Goal: Task Accomplishment & Management: Complete application form

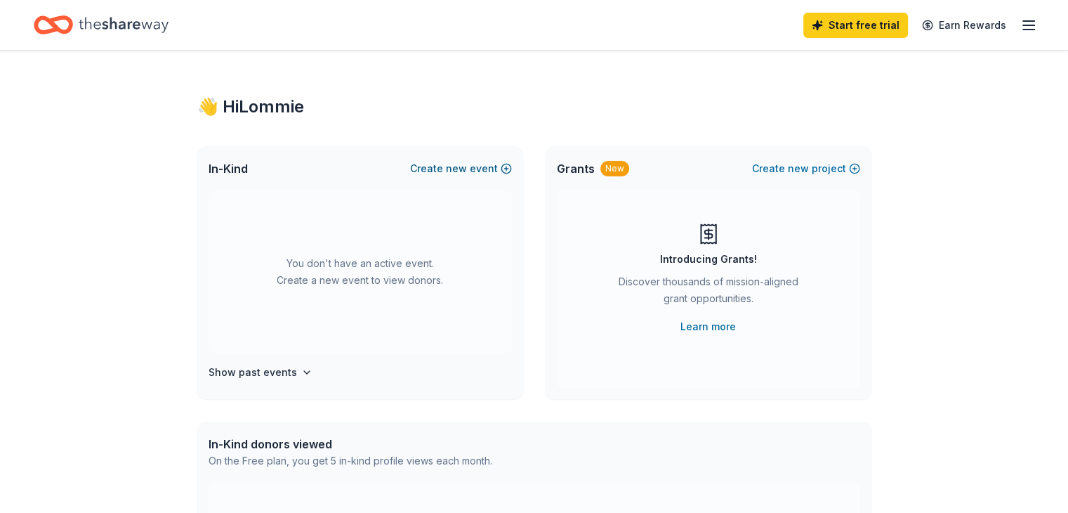
click at [467, 167] on span "new" at bounding box center [456, 168] width 21 height 17
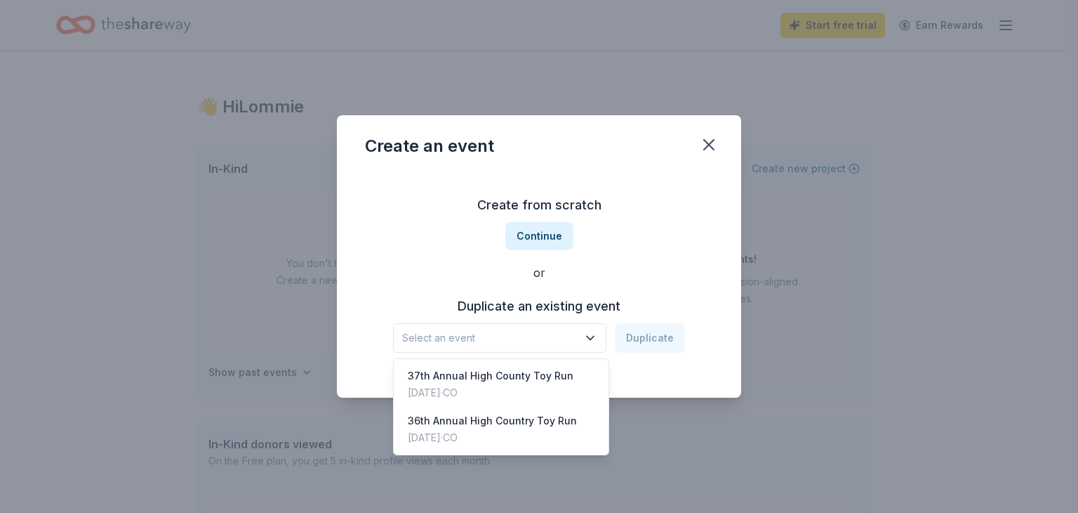
click at [593, 337] on icon "button" at bounding box center [590, 338] width 14 height 14
click at [536, 385] on div "[DATE] · CO" at bounding box center [491, 392] width 166 height 17
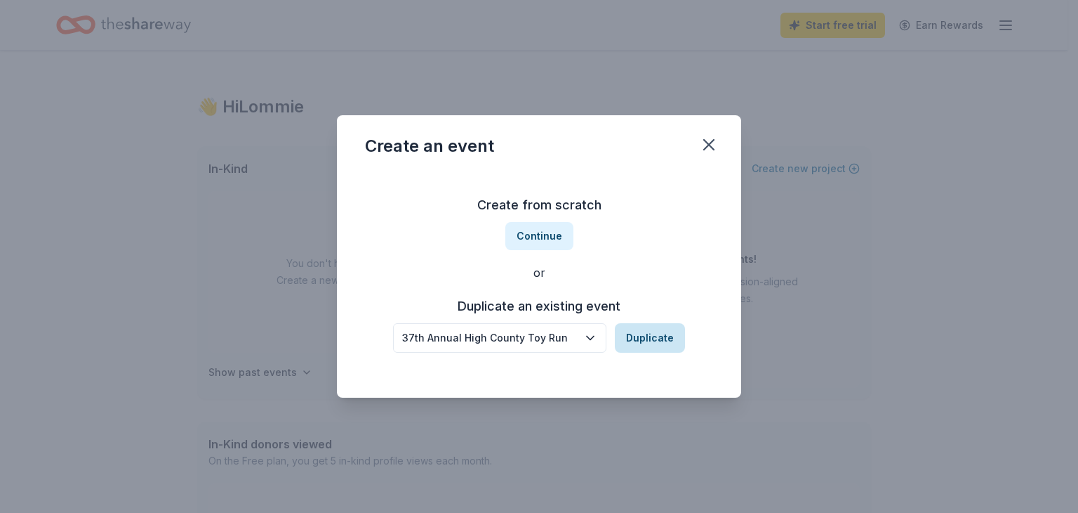
click at [644, 341] on button "Duplicate" at bounding box center [650, 337] width 70 height 29
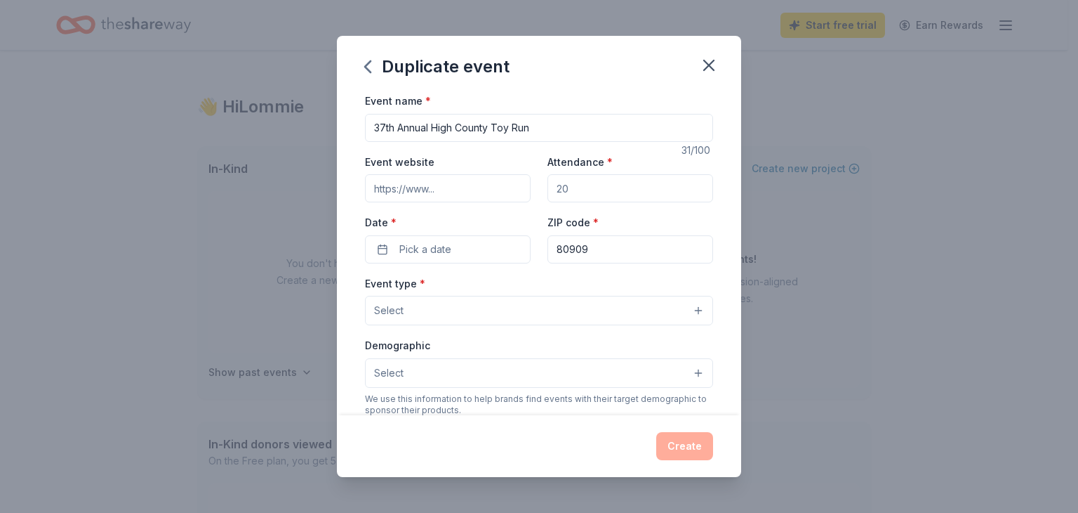
click at [383, 129] on input "37th Annual High County Toy Run" at bounding box center [539, 128] width 348 height 28
type input "38th Annual High County Toy Run"
drag, startPoint x: 579, startPoint y: 192, endPoint x: 519, endPoint y: 196, distance: 59.8
click at [519, 196] on div "Event website Attendance * Date * Pick a date ZIP code * 80909" at bounding box center [539, 208] width 348 height 110
type input "300"
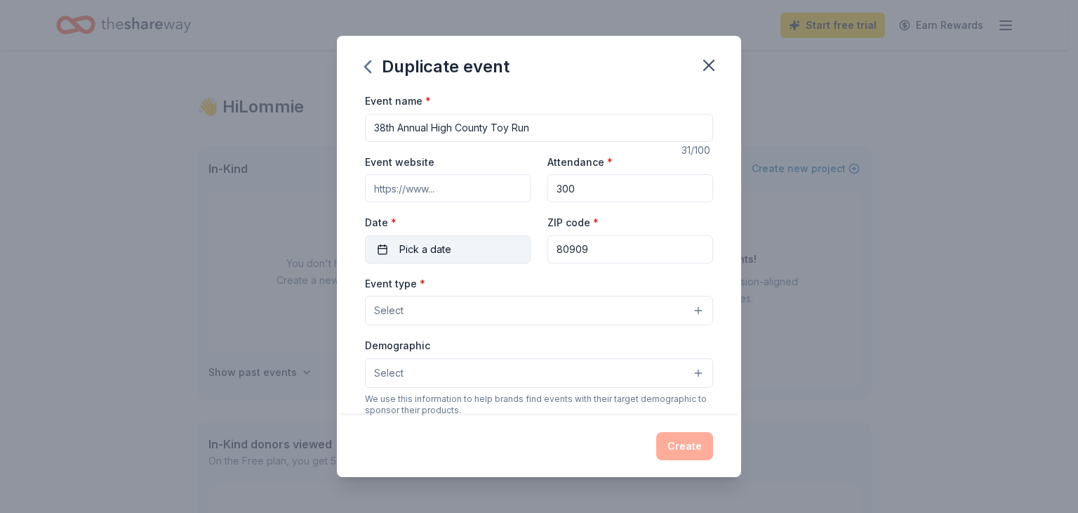
click at [385, 246] on button "Pick a date" at bounding box center [448, 249] width 166 height 28
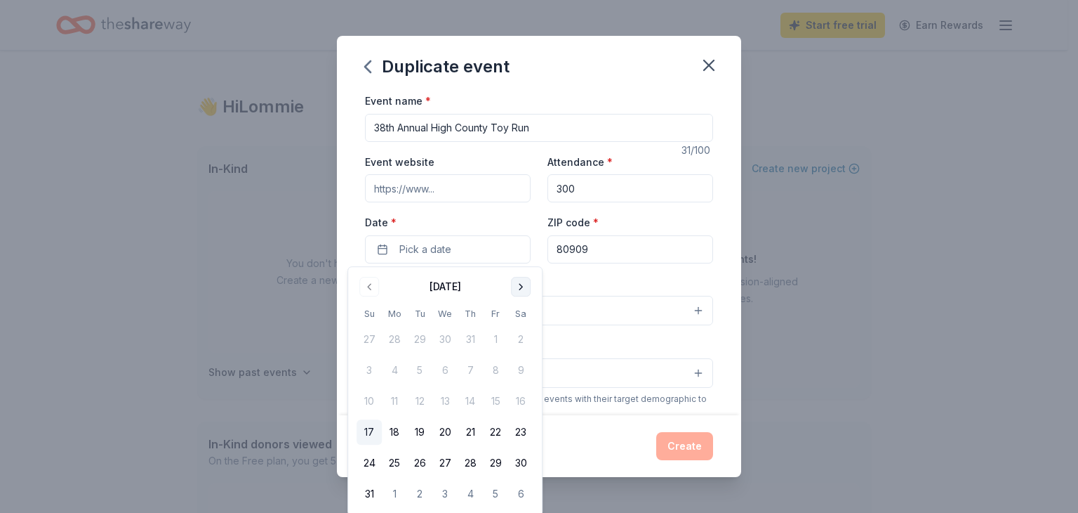
click at [514, 281] on button "Go to next month" at bounding box center [521, 287] width 20 height 20
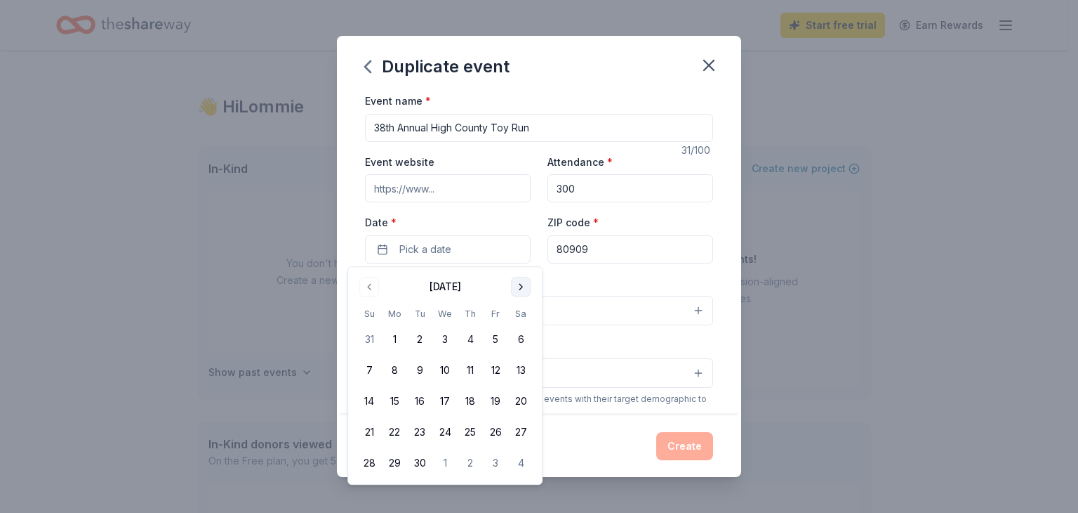
click at [514, 281] on button "Go to next month" at bounding box center [521, 287] width 20 height 20
click at [362, 367] on button "5" at bounding box center [369, 369] width 25 height 25
click at [590, 248] on input "80909" at bounding box center [631, 249] width 166 height 28
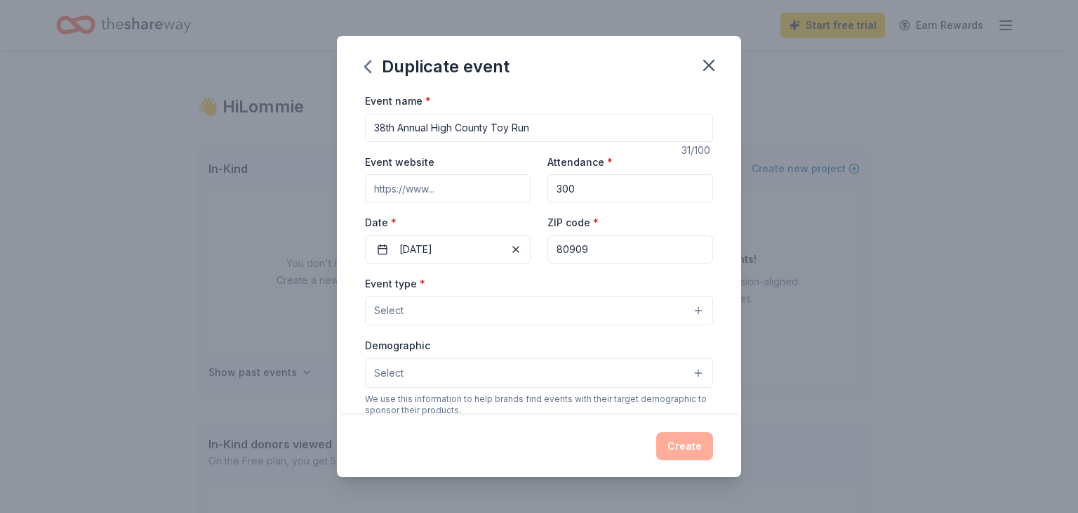
click at [505, 303] on button "Select" at bounding box center [539, 310] width 348 height 29
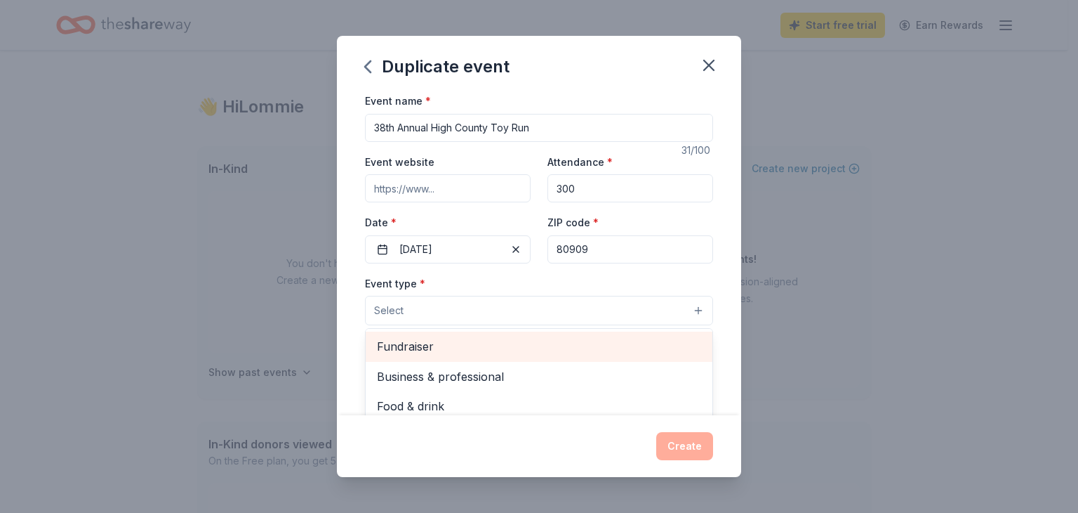
click at [487, 355] on span "Fundraiser" at bounding box center [539, 346] width 324 height 18
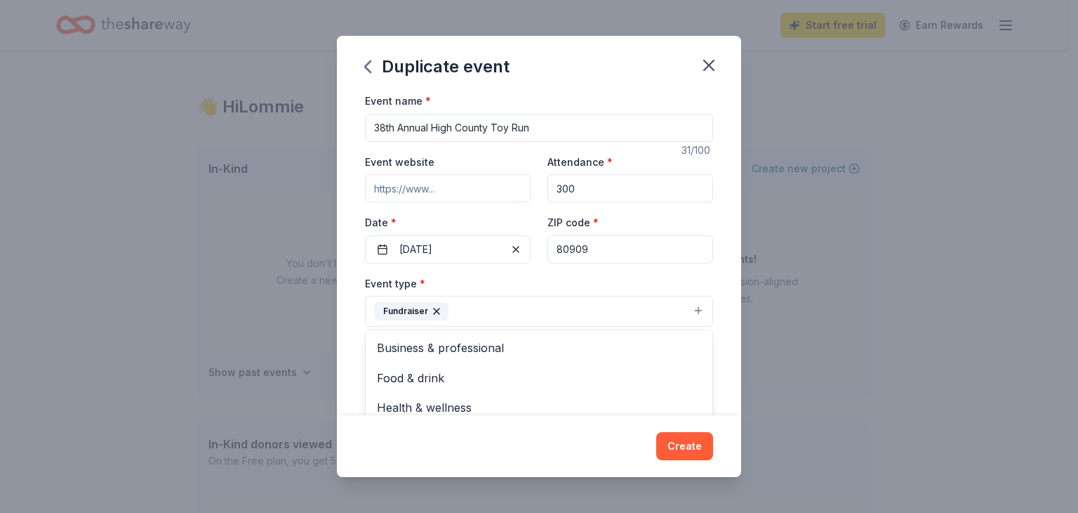
click at [719, 271] on div "Event name * 38th Annual High County Toy Run 31 /100 Event website Attendance *…" at bounding box center [539, 253] width 404 height 323
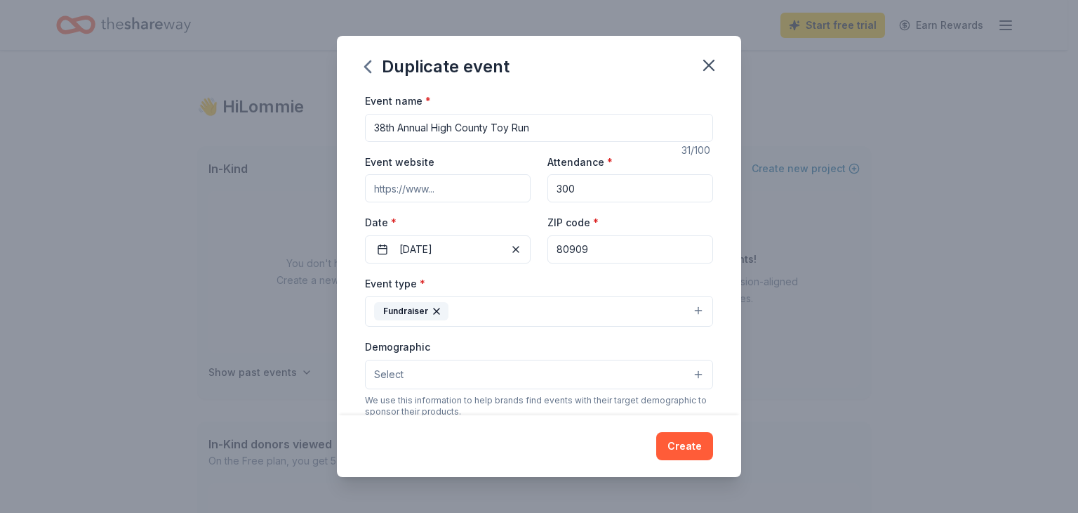
click at [538, 372] on button "Select" at bounding box center [539, 373] width 348 height 29
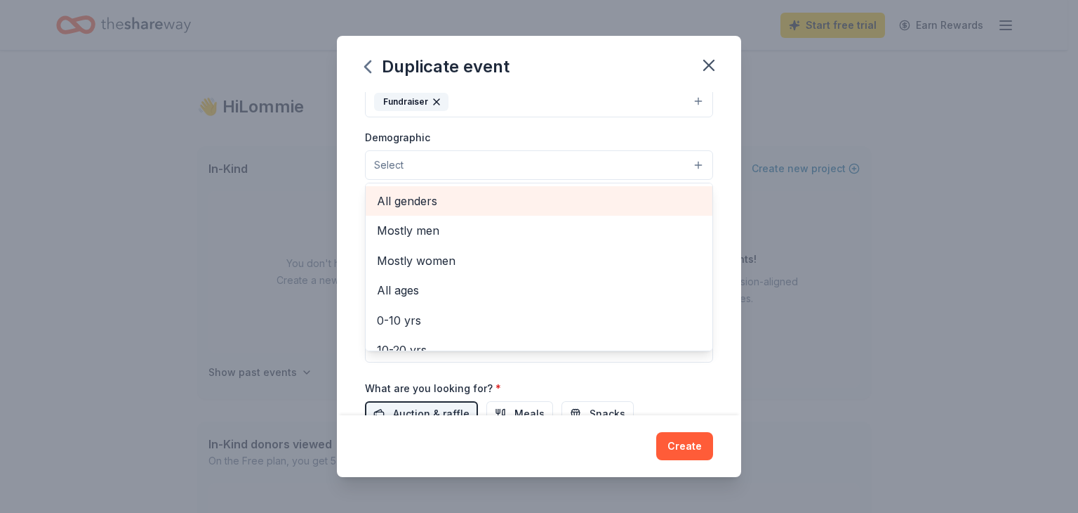
click at [545, 199] on span "All genders" at bounding box center [539, 201] width 324 height 18
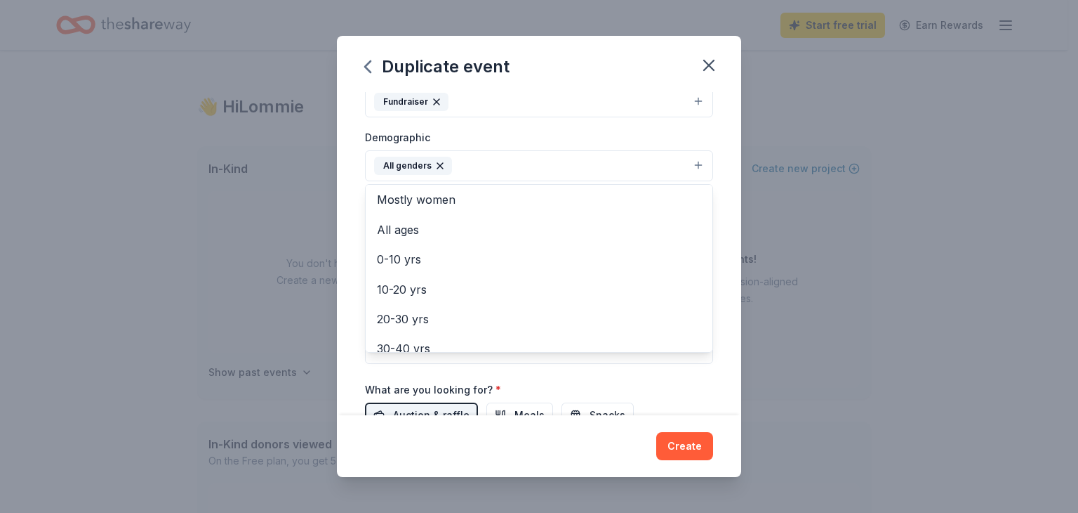
scroll to position [31, 0]
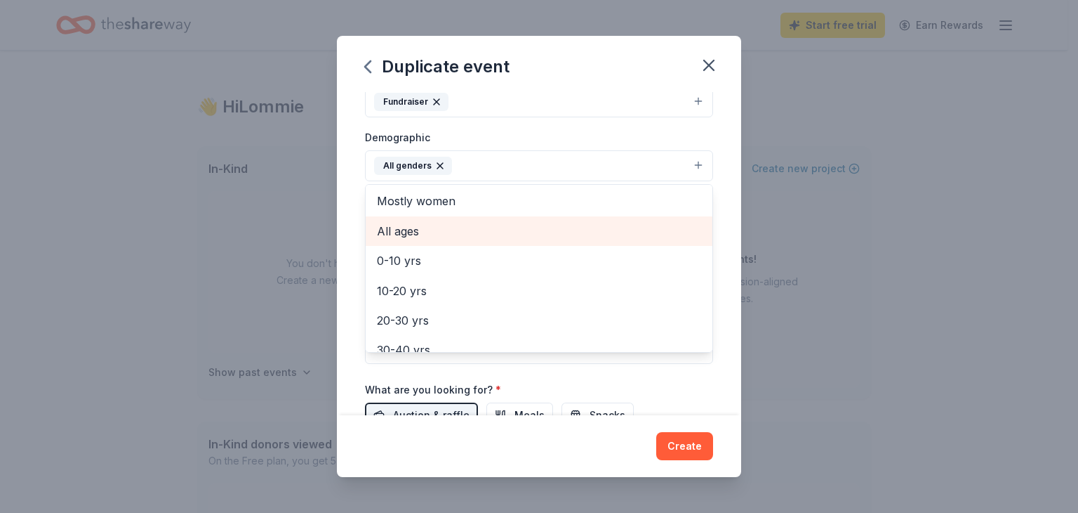
click at [561, 234] on span "All ages" at bounding box center [539, 231] width 324 height 18
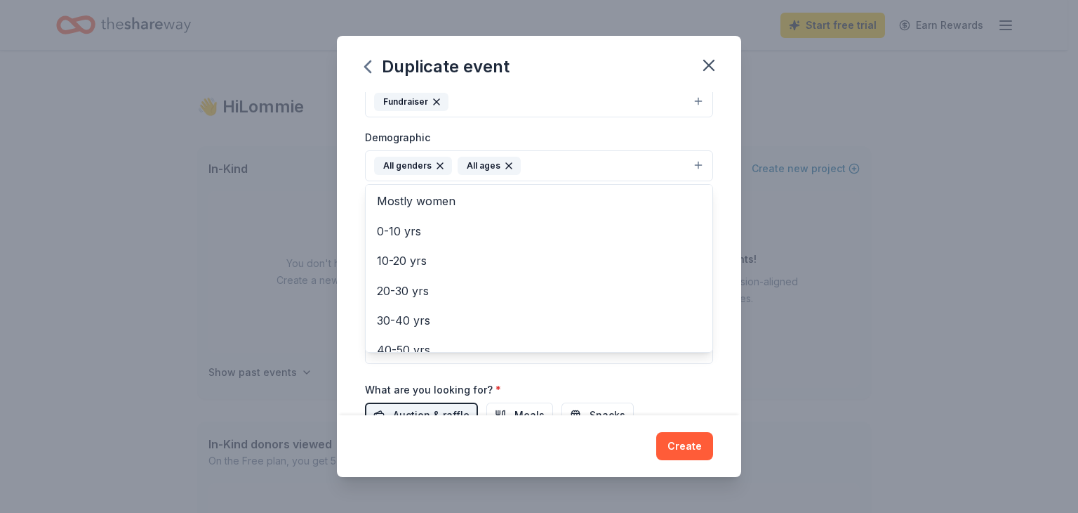
click at [715, 233] on div "Event name * 38th Annual High County Toy Run 31 /100 Event website Attendance *…" at bounding box center [539, 253] width 404 height 323
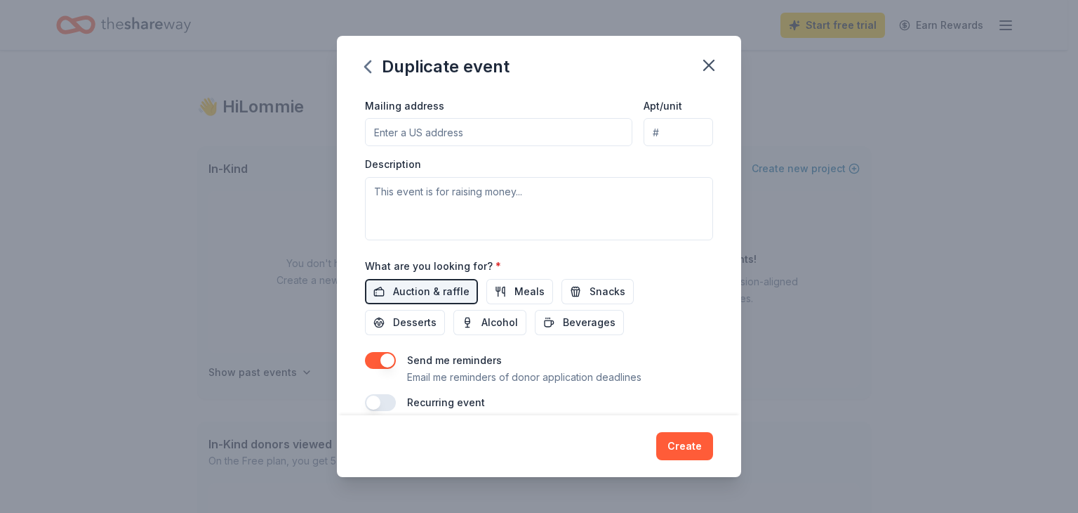
scroll to position [337, 0]
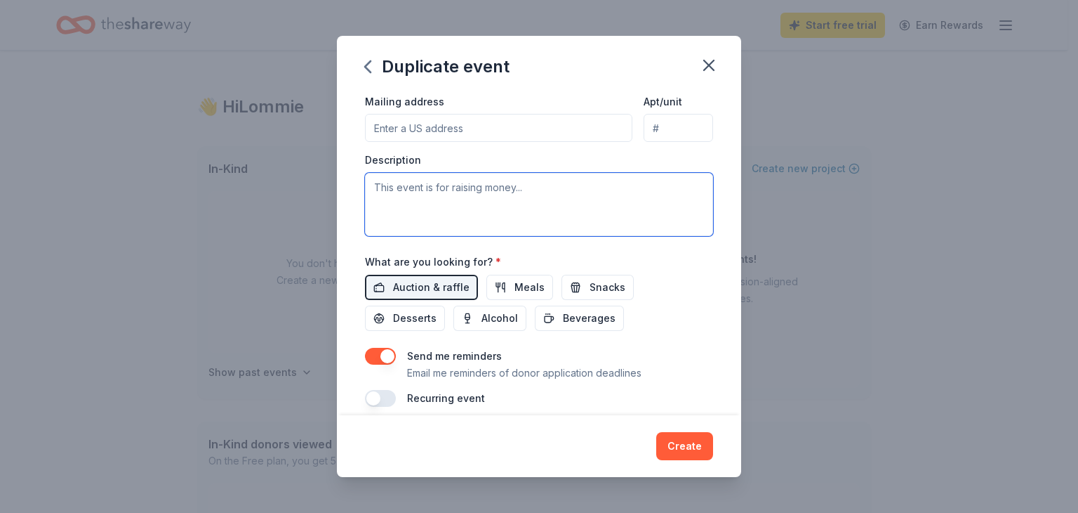
click at [516, 214] on textarea at bounding box center [539, 204] width 348 height 63
type textarea "Raise money to purchase toys for children in our communities for Christmas."
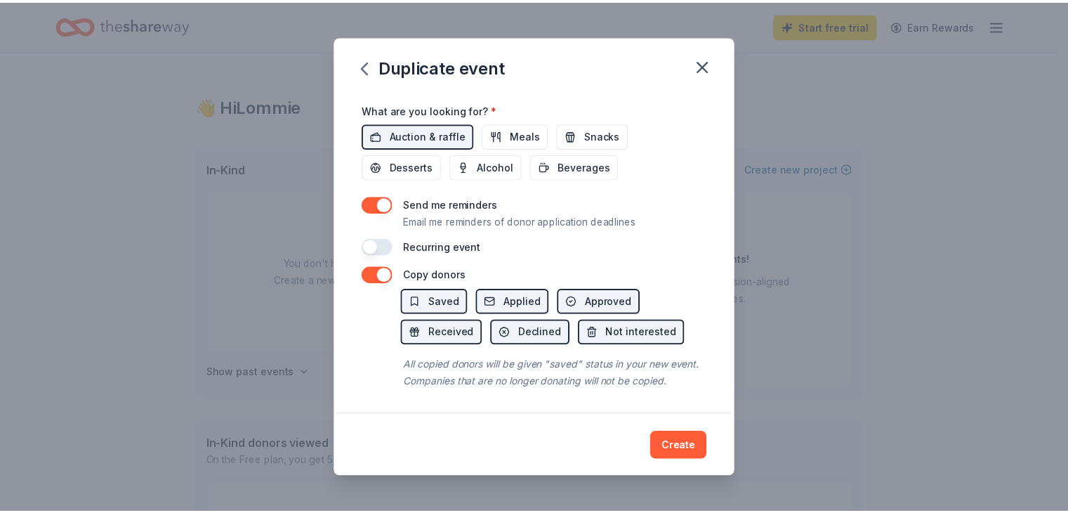
scroll to position [505, 0]
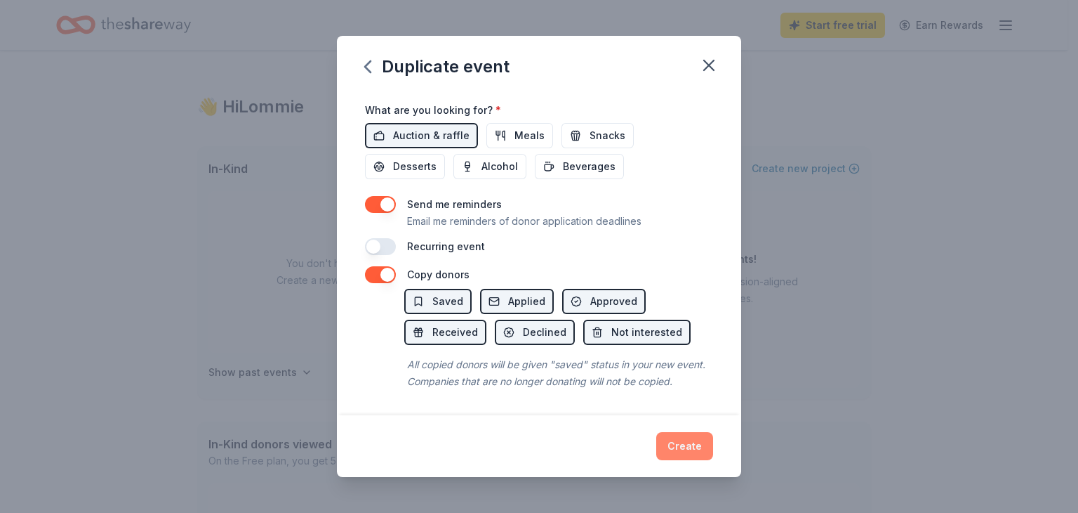
click at [685, 442] on button "Create" at bounding box center [684, 446] width 57 height 28
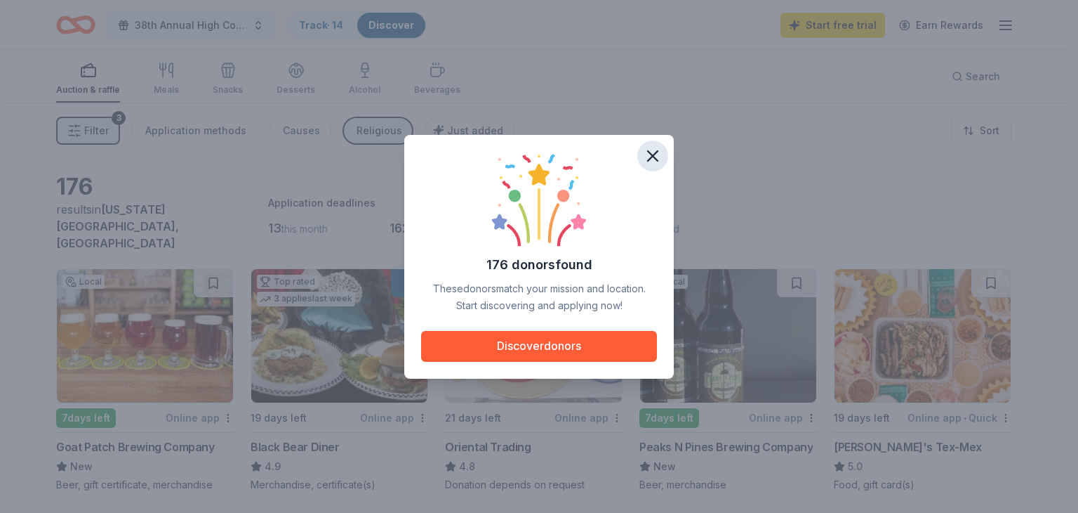
click at [654, 159] on icon "button" at bounding box center [653, 156] width 20 height 20
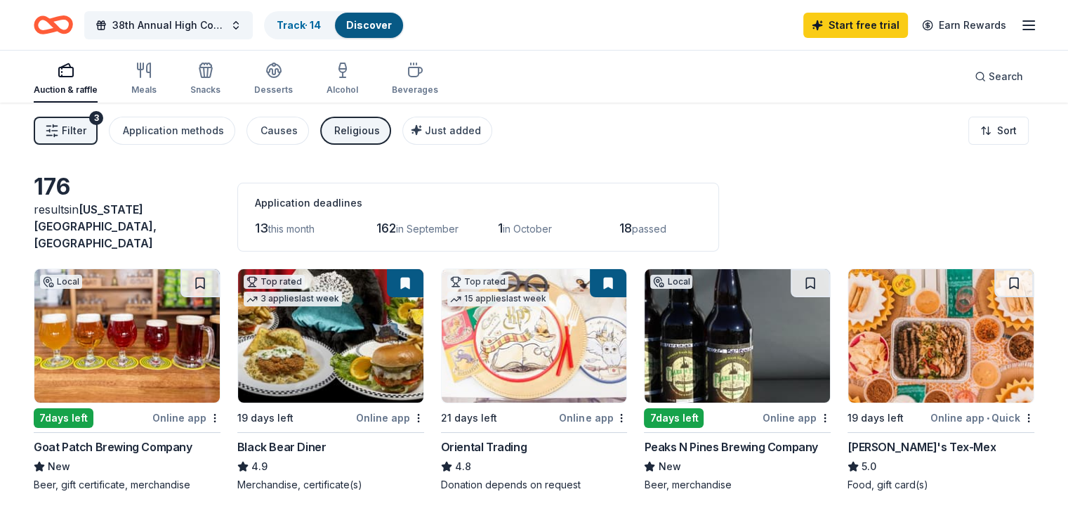
click at [148, 357] on img at bounding box center [126, 335] width 185 height 133
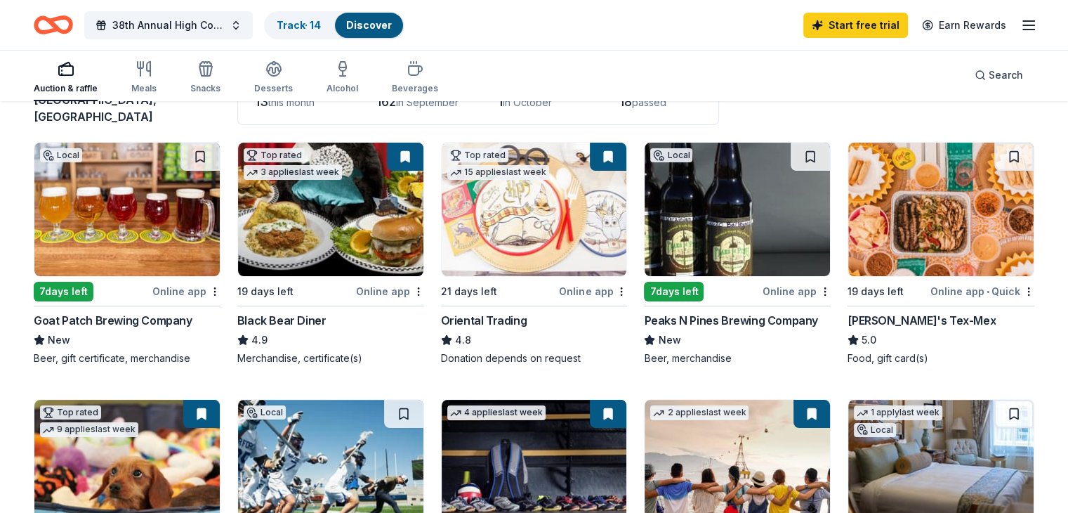
scroll to position [129, 0]
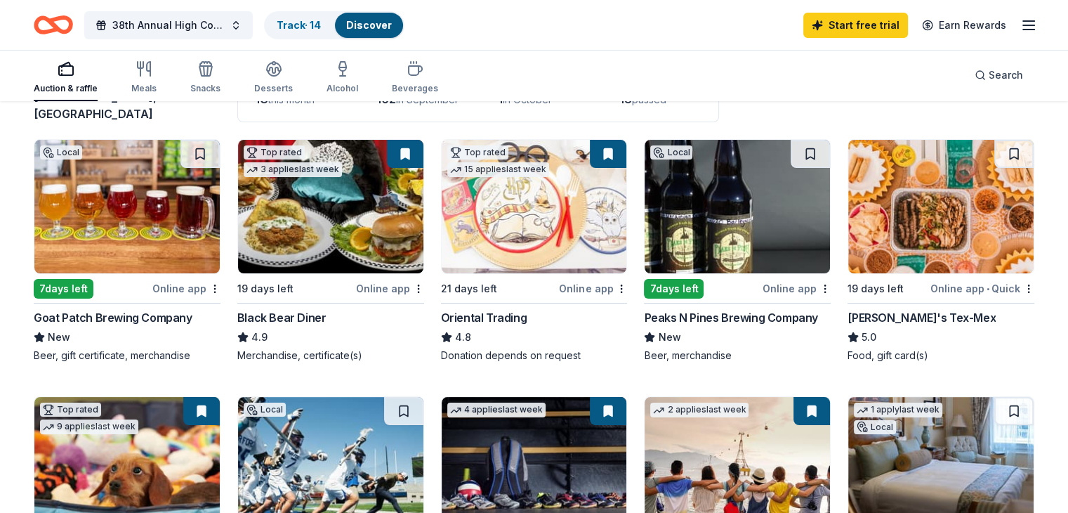
click at [557, 201] on img at bounding box center [534, 206] width 185 height 133
click at [727, 204] on img at bounding box center [737, 206] width 185 height 133
click at [901, 213] on img at bounding box center [940, 206] width 185 height 133
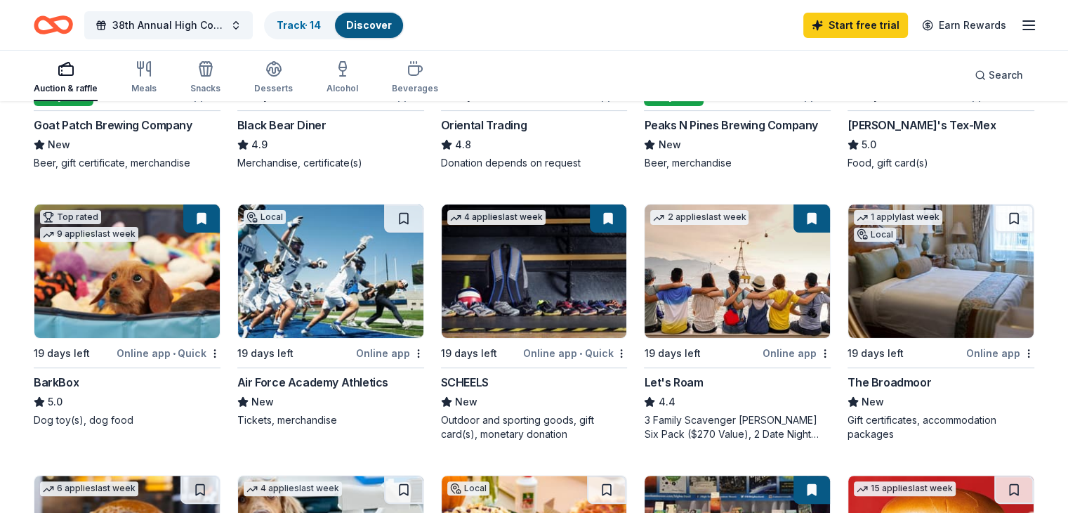
scroll to position [326, 0]
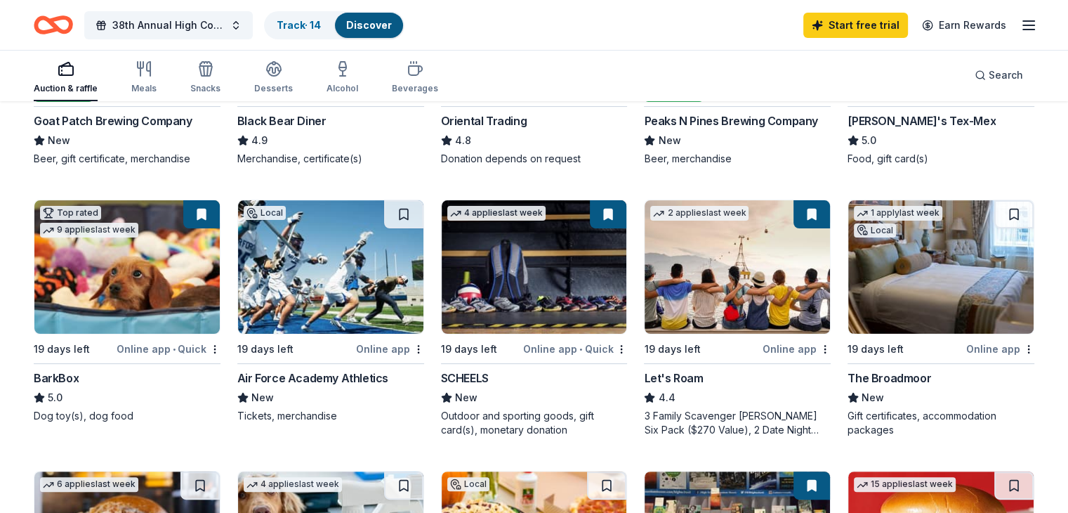
click at [152, 275] on img at bounding box center [126, 266] width 185 height 133
click at [359, 262] on img at bounding box center [330, 266] width 185 height 133
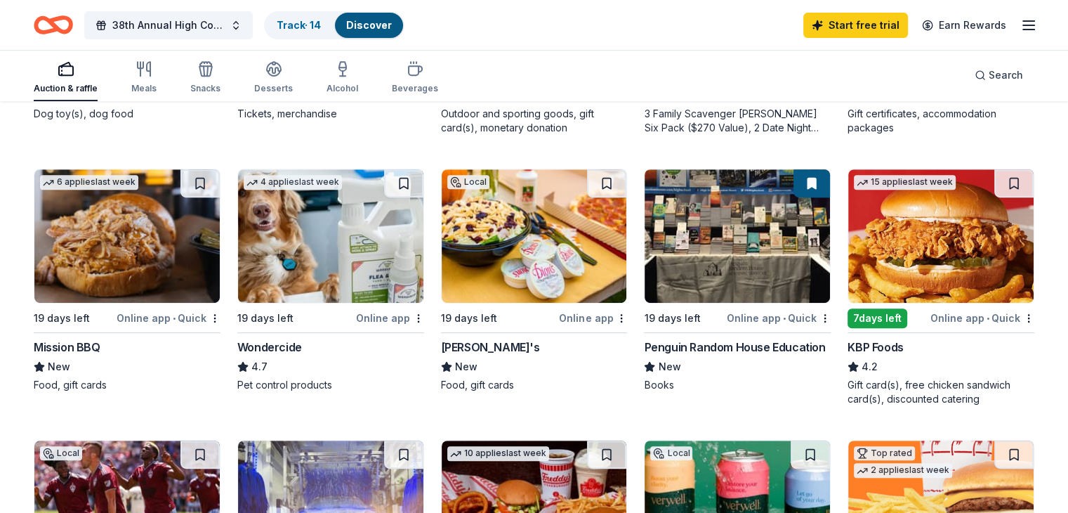
scroll to position [626, 0]
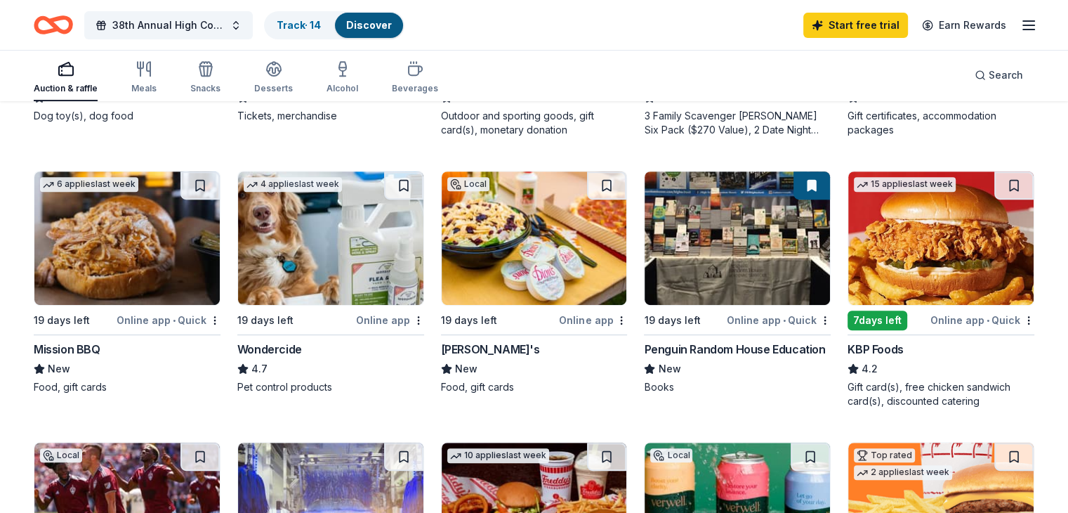
click at [1064, 208] on div "176 results in Colorado Springs, CO Application deadlines 13 this month 162 in …" at bounding box center [534, 369] width 1068 height 1785
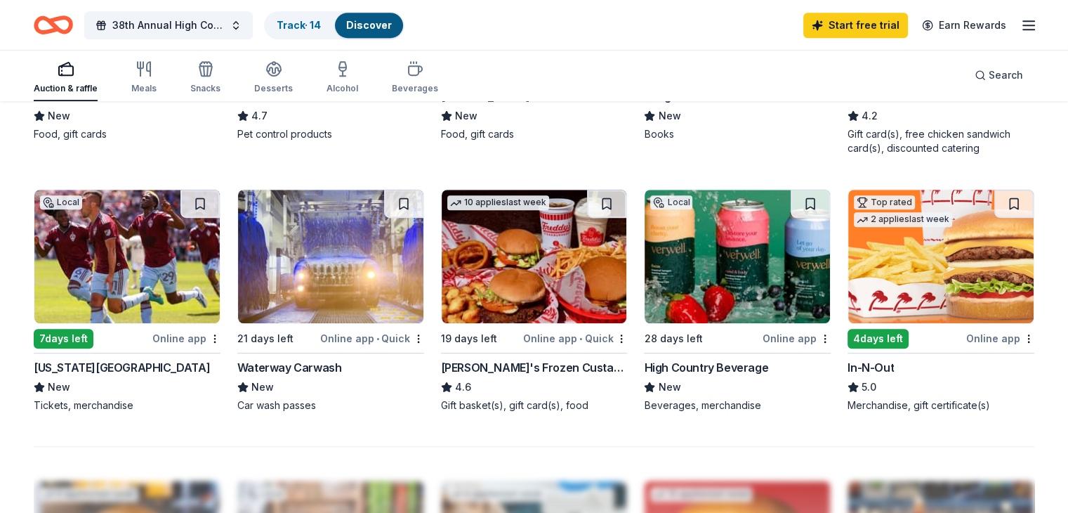
scroll to position [880, 0]
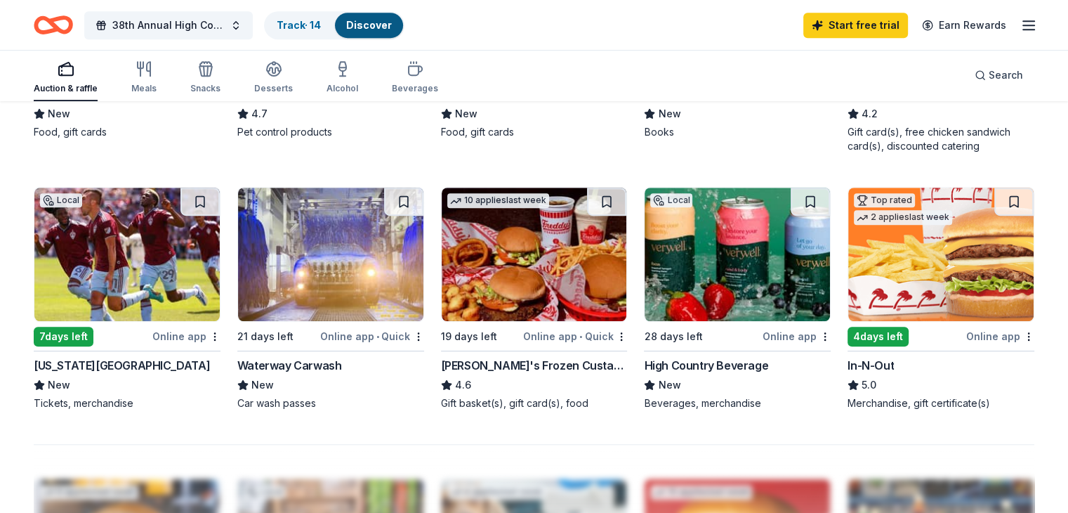
click at [484, 75] on div "Auction & raffle Meals Snacks Desserts Alcohol Beverages Search" at bounding box center [534, 75] width 1000 height 52
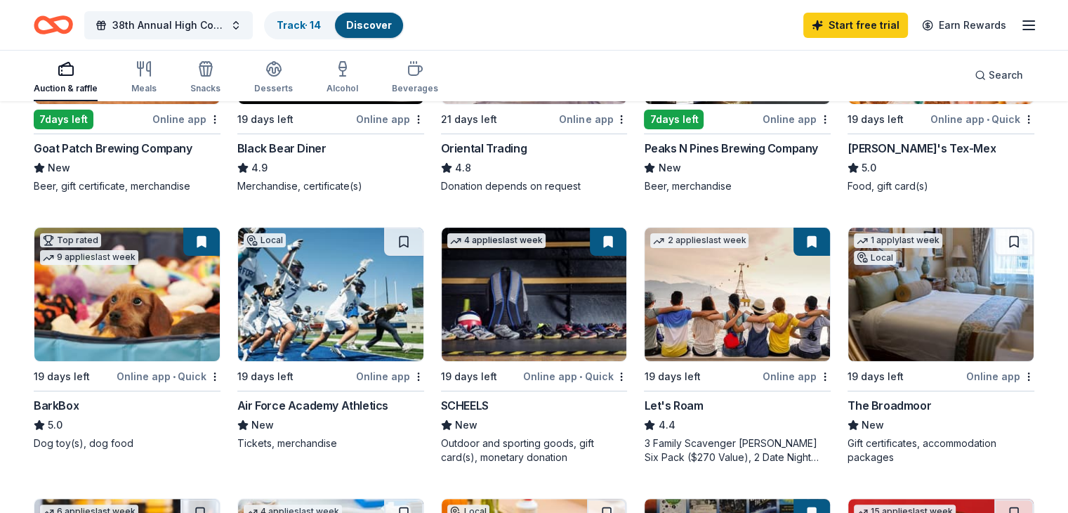
scroll to position [0, 0]
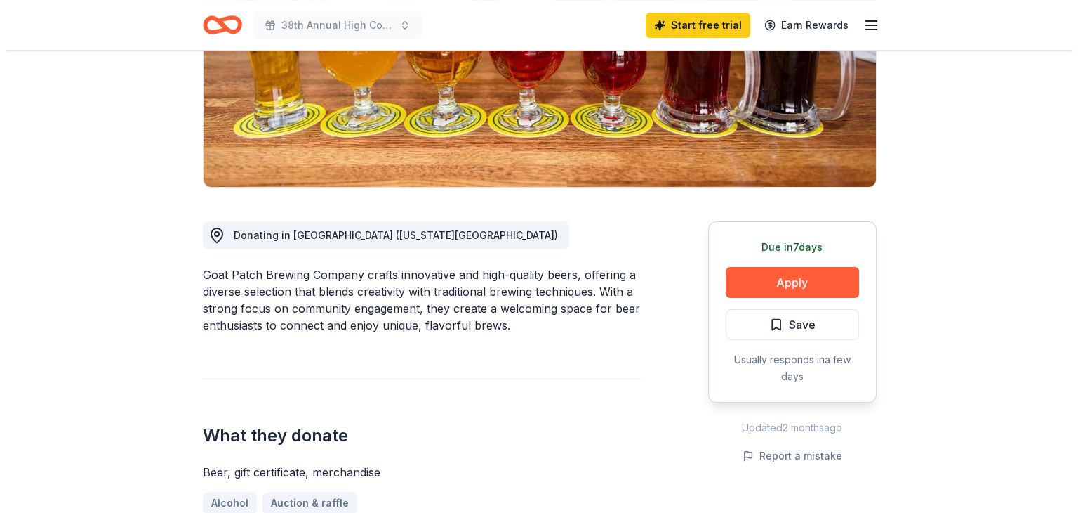
scroll to position [242, 0]
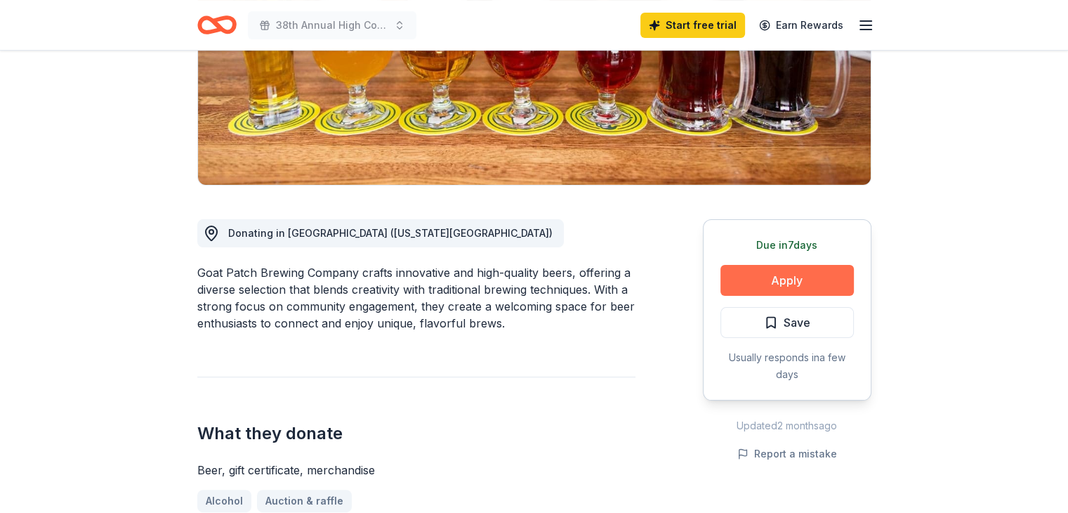
click at [797, 276] on button "Apply" at bounding box center [786, 280] width 133 height 31
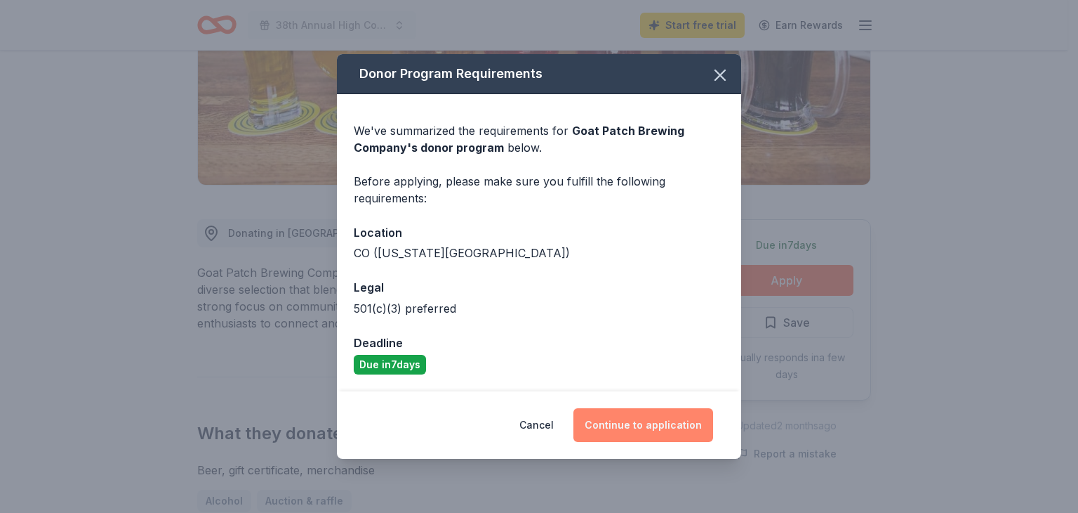
click at [619, 426] on button "Continue to application" at bounding box center [644, 425] width 140 height 34
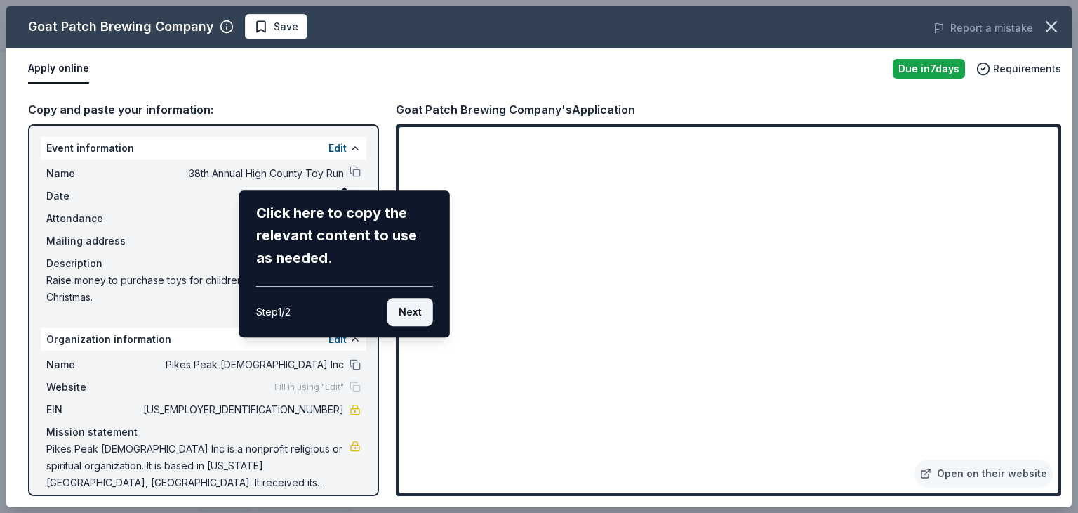
click at [411, 312] on button "Next" at bounding box center [411, 312] width 46 height 28
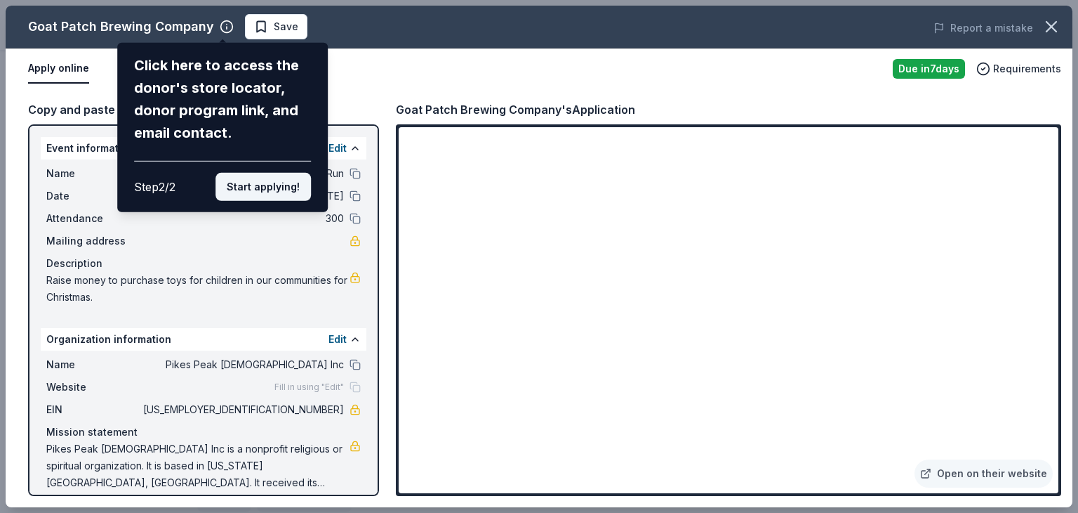
click at [279, 191] on button "Start applying!" at bounding box center [263, 187] width 95 height 28
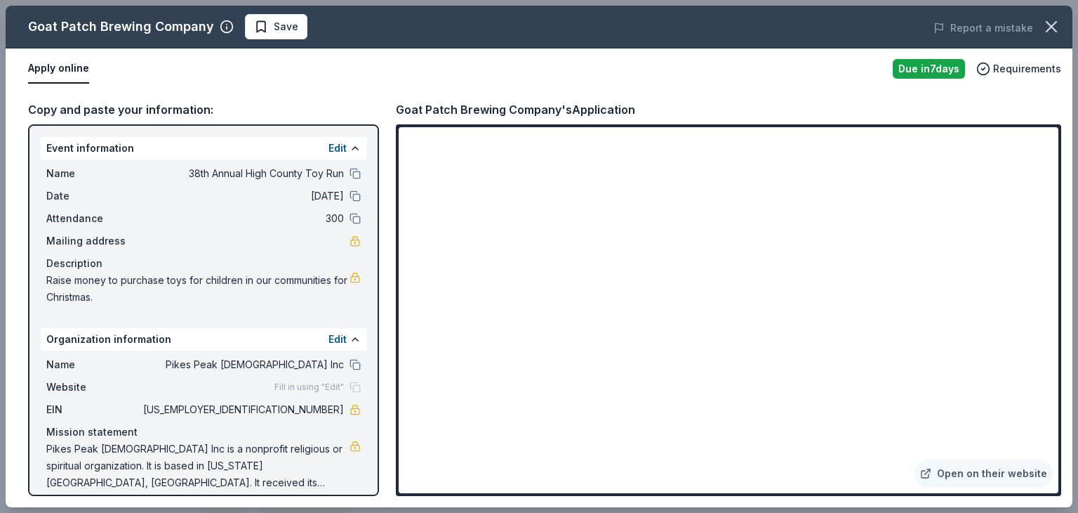
scroll to position [13, 0]
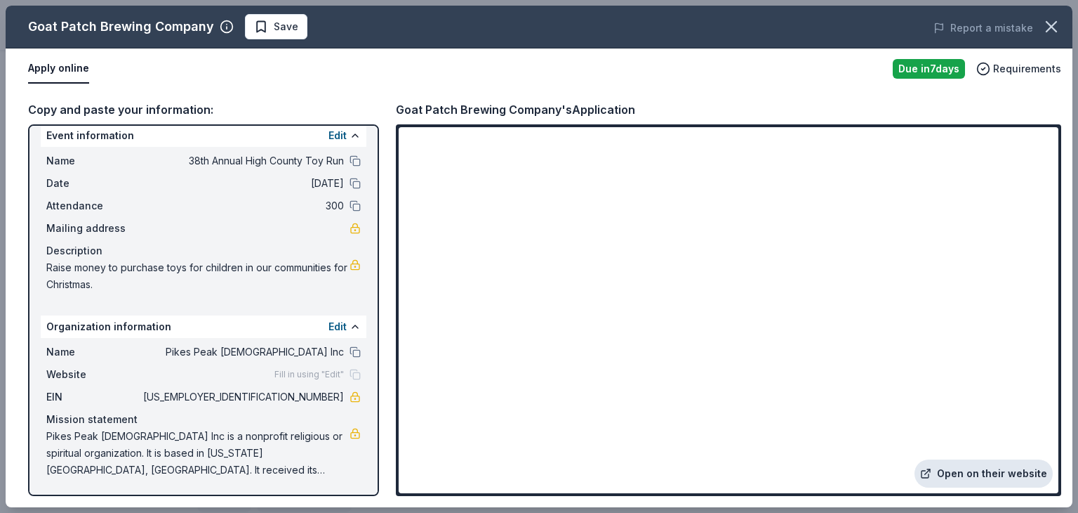
click at [974, 467] on link "Open on their website" at bounding box center [984, 473] width 138 height 28
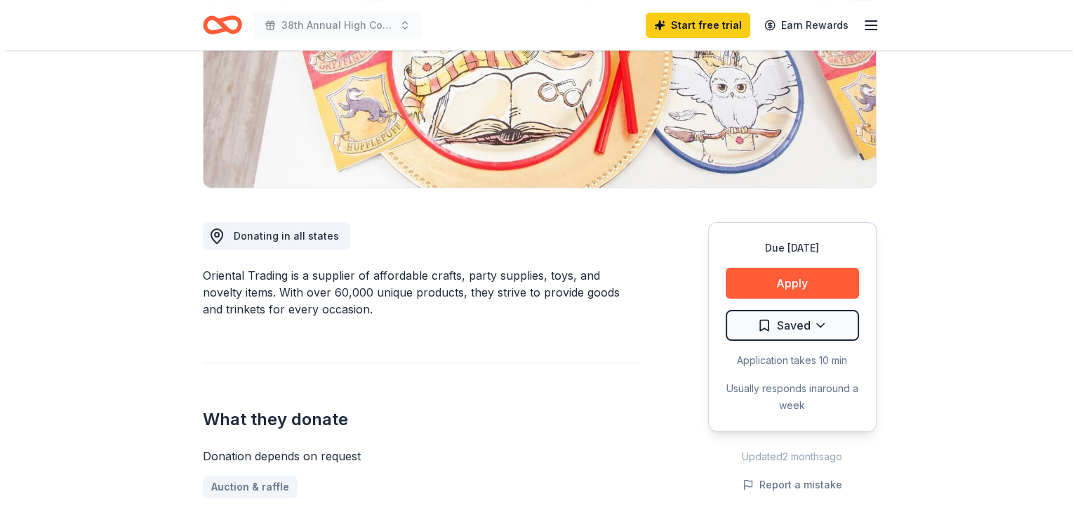
scroll to position [242, 0]
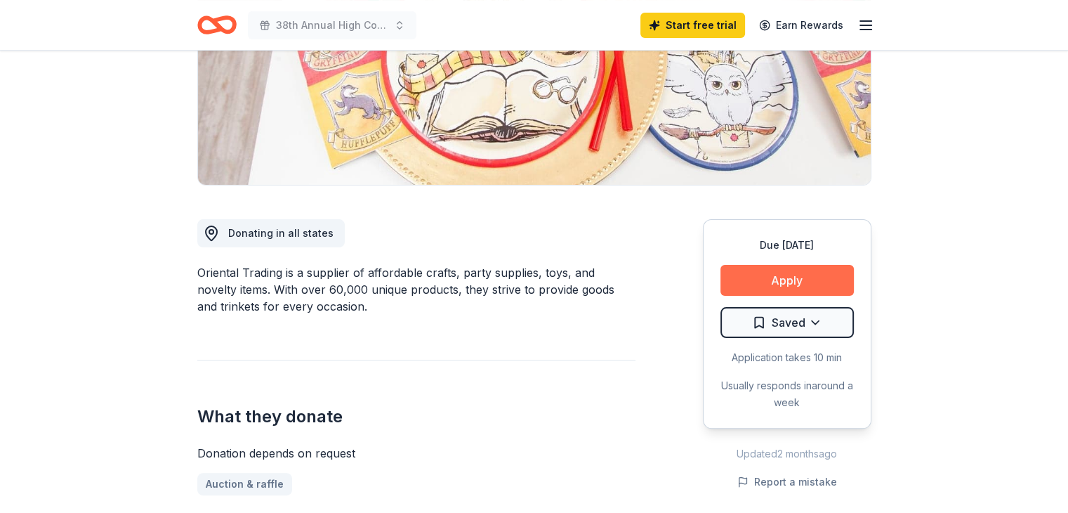
click at [803, 282] on button "Apply" at bounding box center [786, 280] width 133 height 31
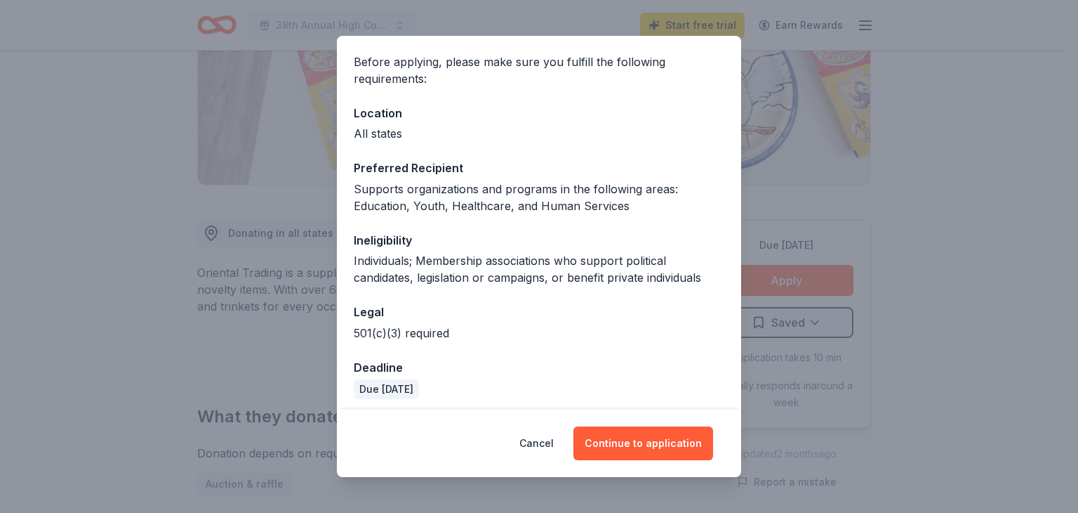
scroll to position [107, 0]
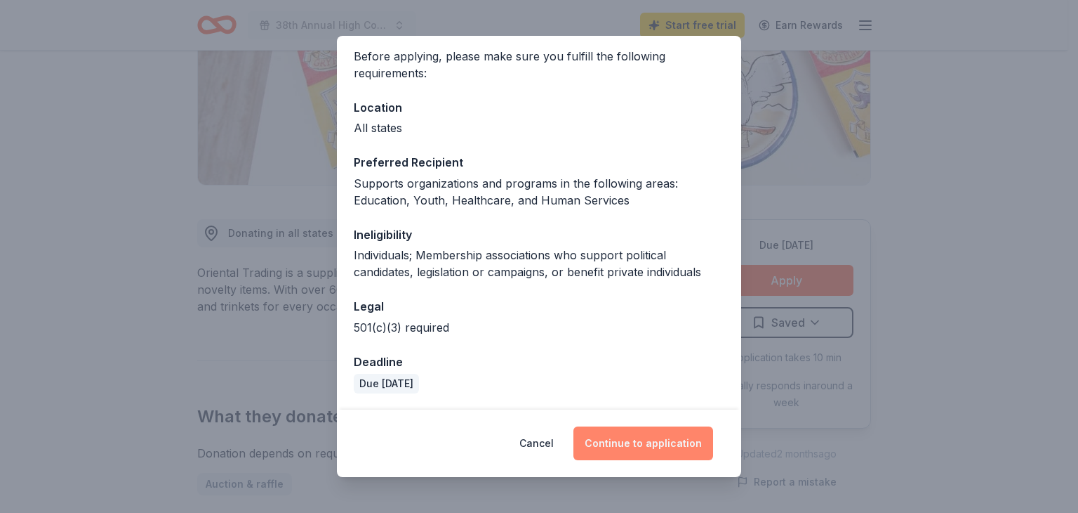
click at [653, 447] on button "Continue to application" at bounding box center [644, 443] width 140 height 34
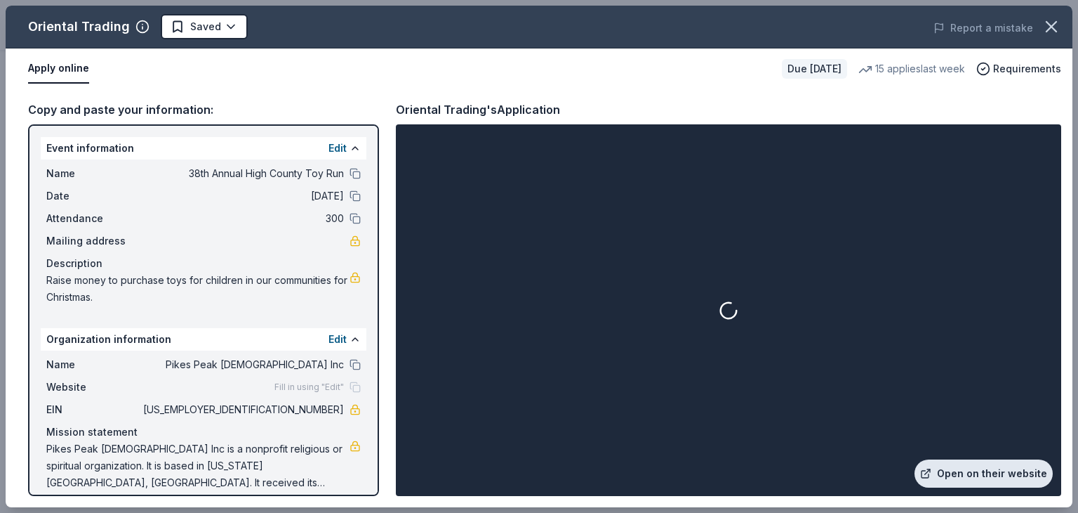
click at [958, 461] on link "Open on their website" at bounding box center [984, 473] width 138 height 28
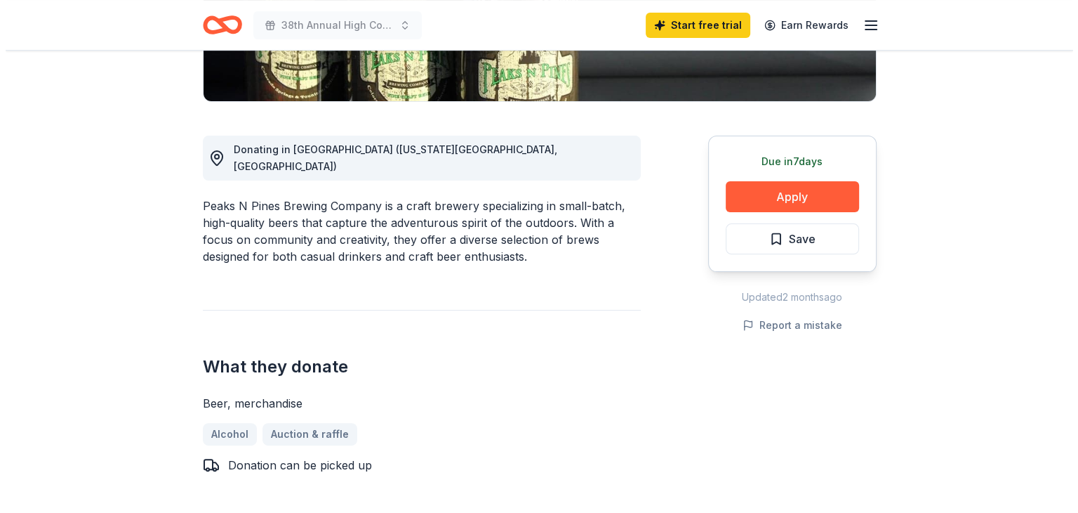
scroll to position [329, 0]
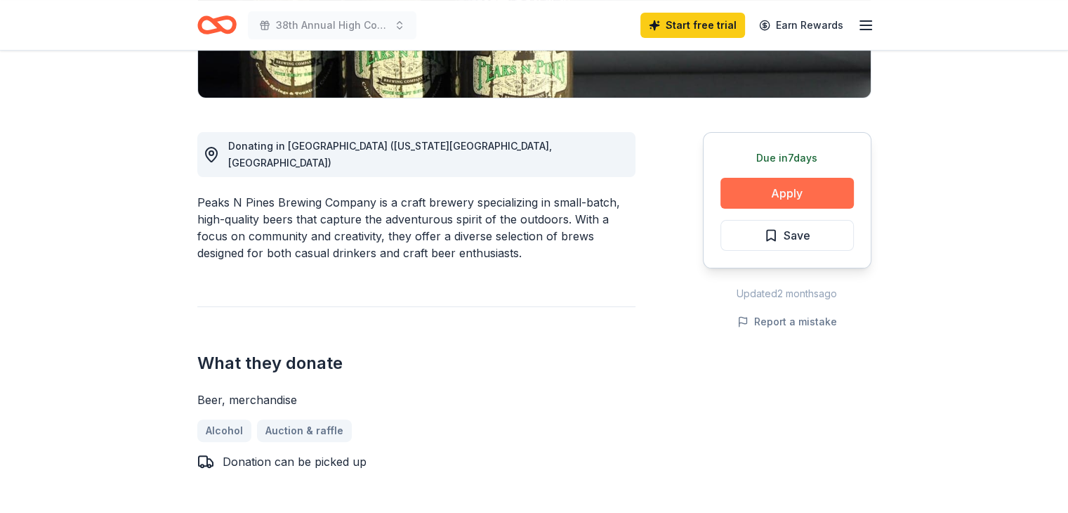
click at [753, 190] on button "Apply" at bounding box center [786, 193] width 133 height 31
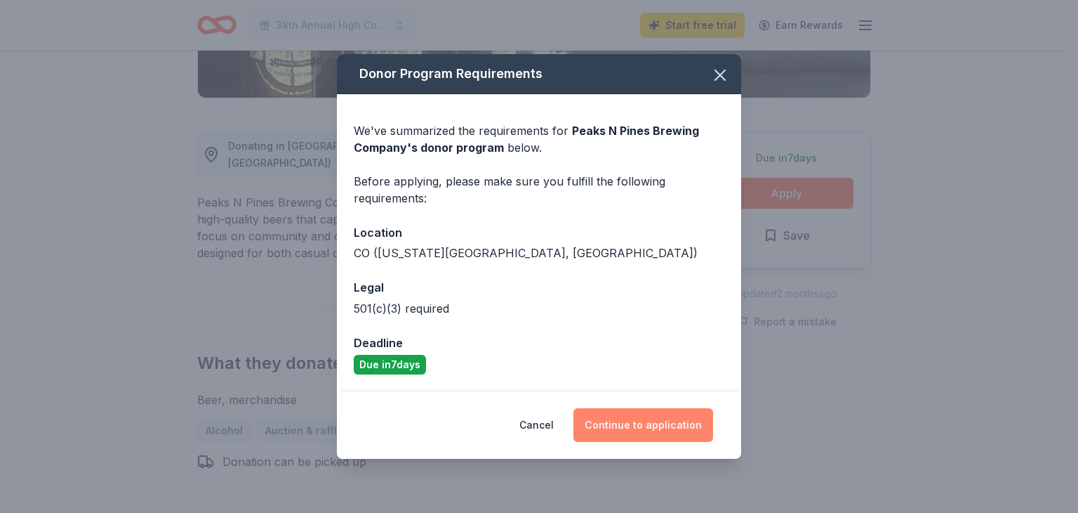
click at [630, 426] on button "Continue to application" at bounding box center [644, 425] width 140 height 34
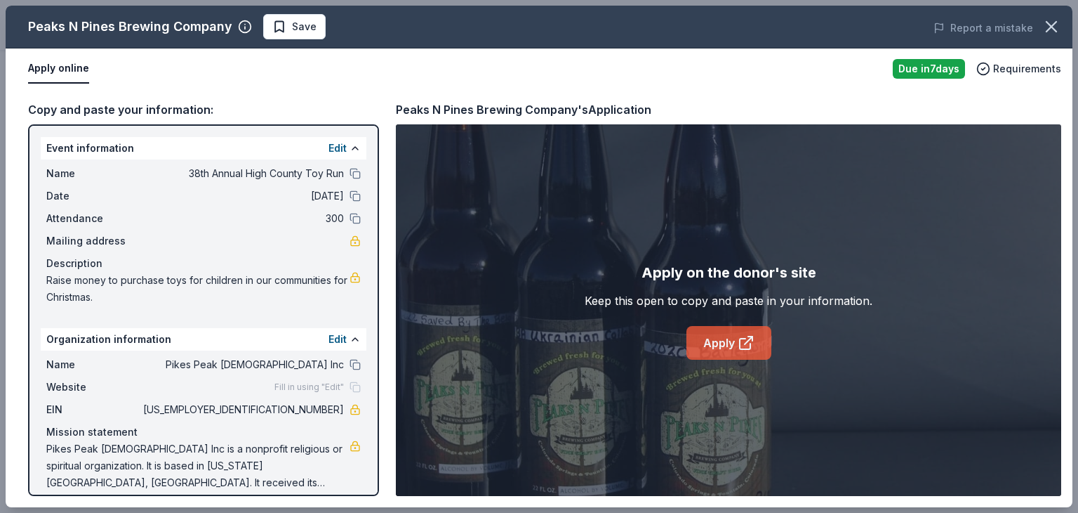
click at [733, 339] on link "Apply" at bounding box center [729, 343] width 85 height 34
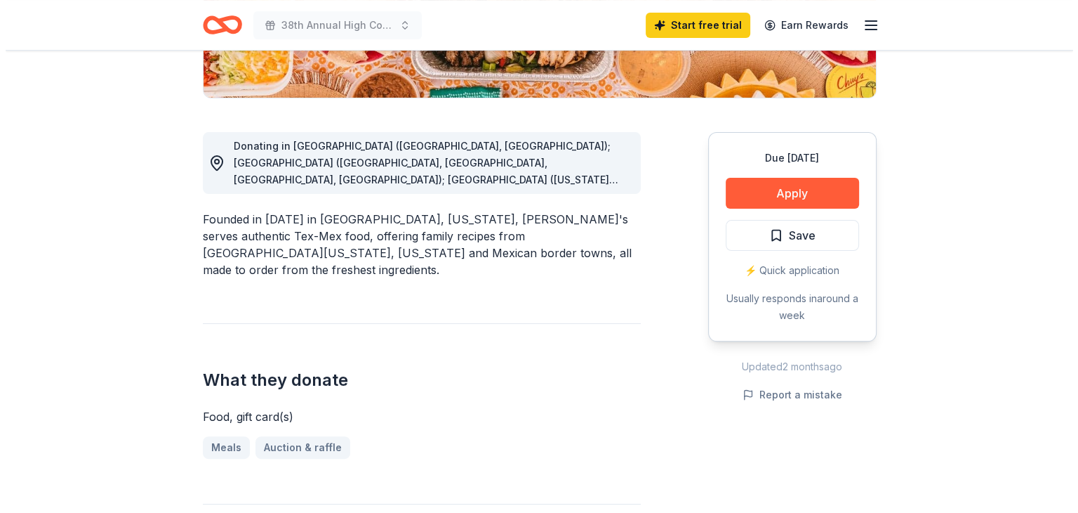
scroll to position [334, 0]
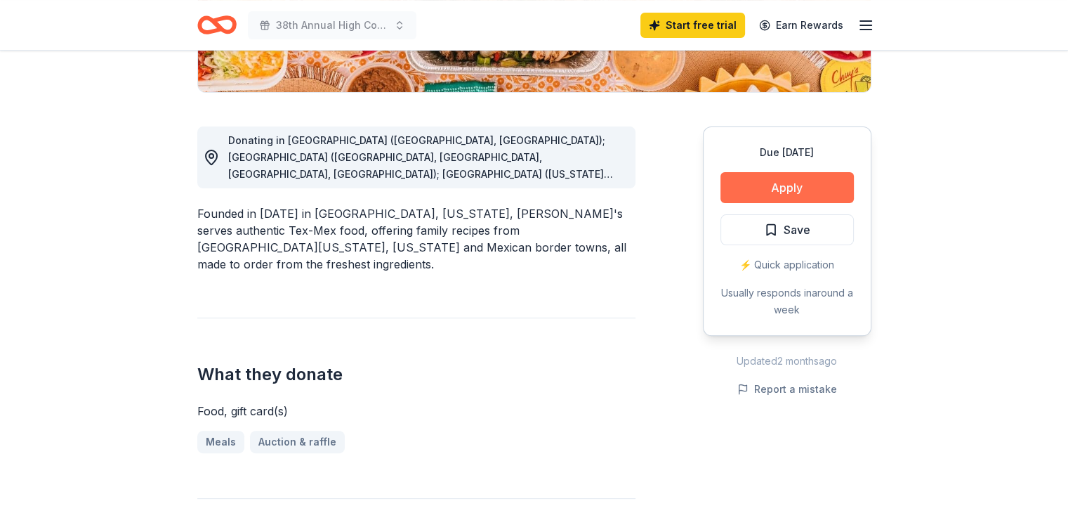
click at [798, 180] on button "Apply" at bounding box center [786, 187] width 133 height 31
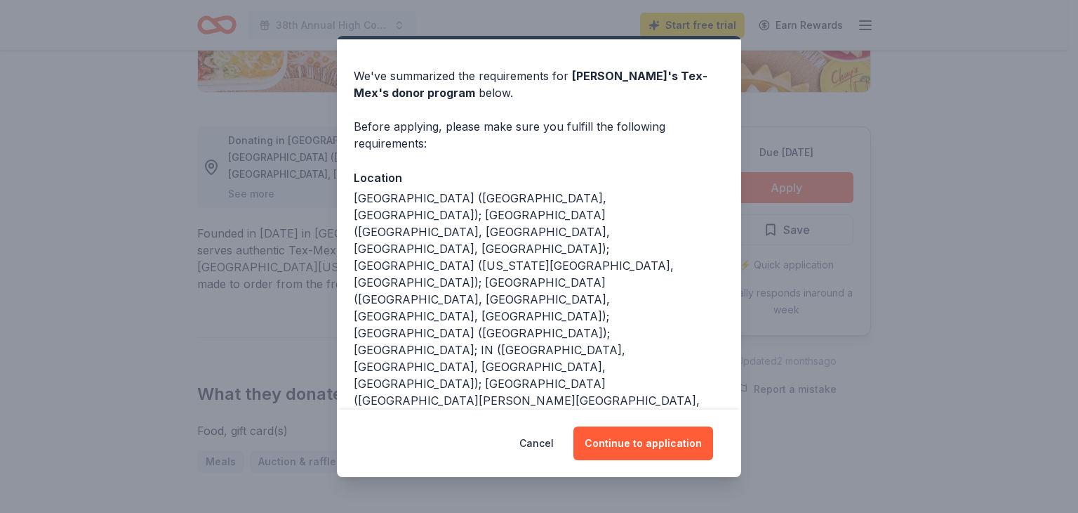
scroll to position [43, 0]
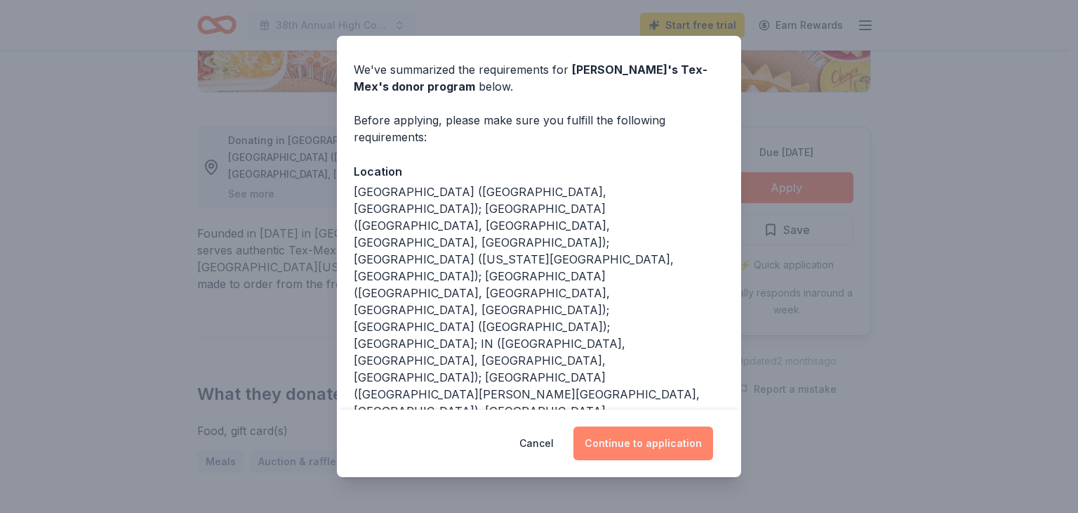
click at [667, 444] on button "Continue to application" at bounding box center [644, 443] width 140 height 34
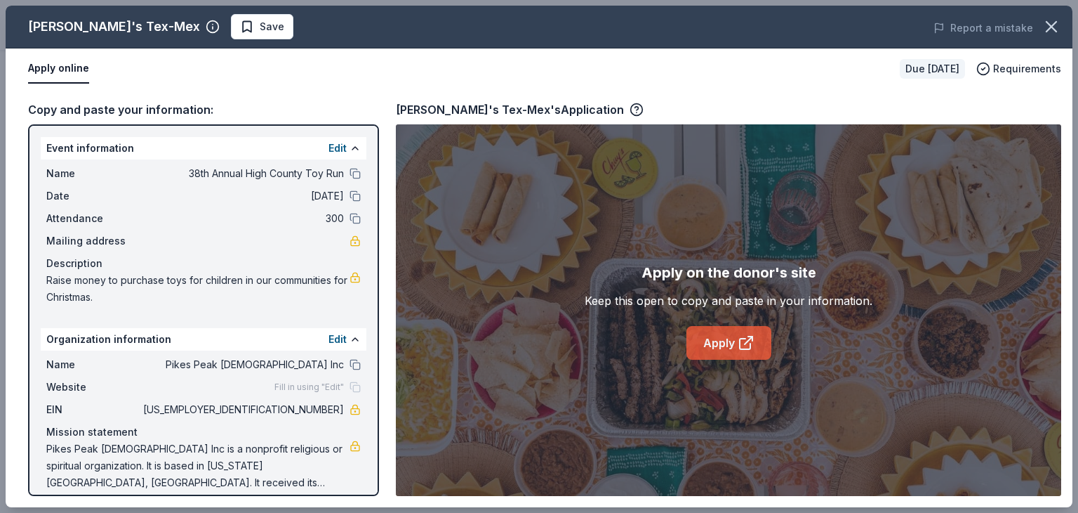
click at [720, 345] on link "Apply" at bounding box center [729, 343] width 85 height 34
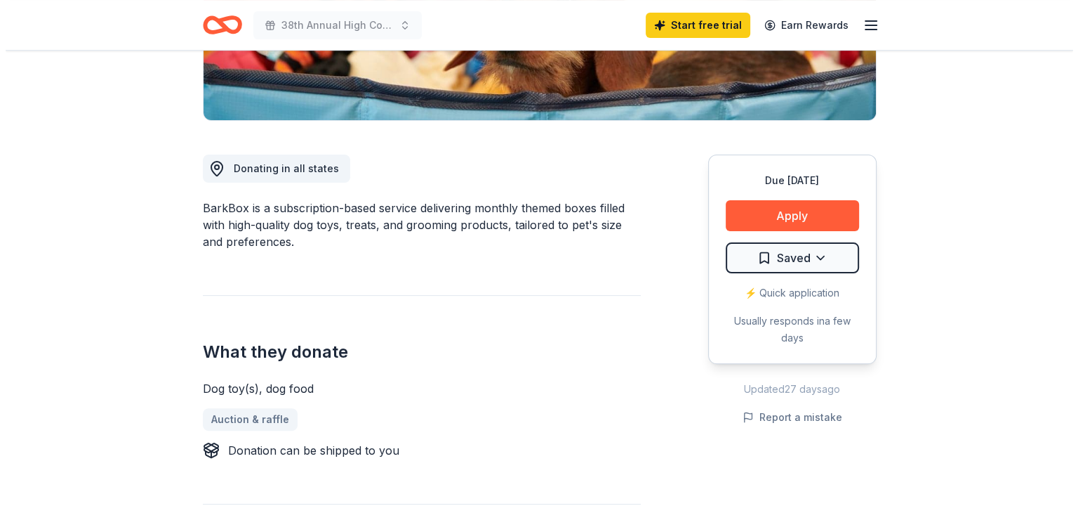
scroll to position [312, 0]
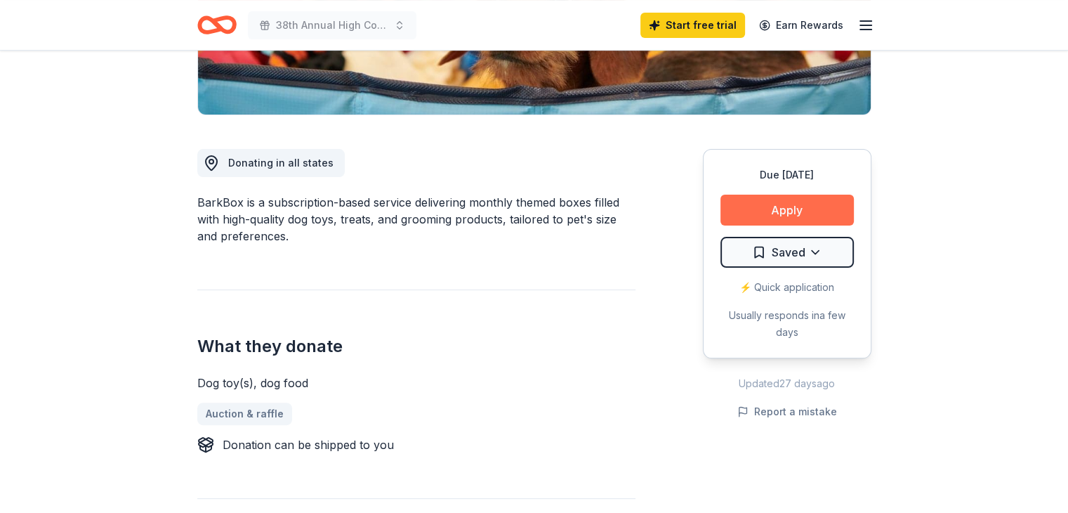
click at [773, 207] on button "Apply" at bounding box center [786, 209] width 133 height 31
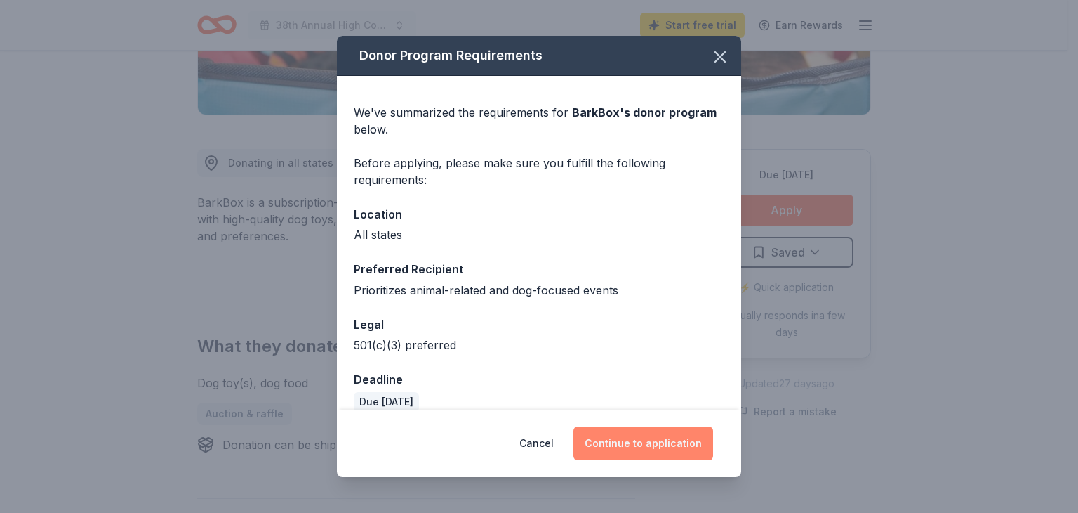
click at [668, 442] on button "Continue to application" at bounding box center [644, 443] width 140 height 34
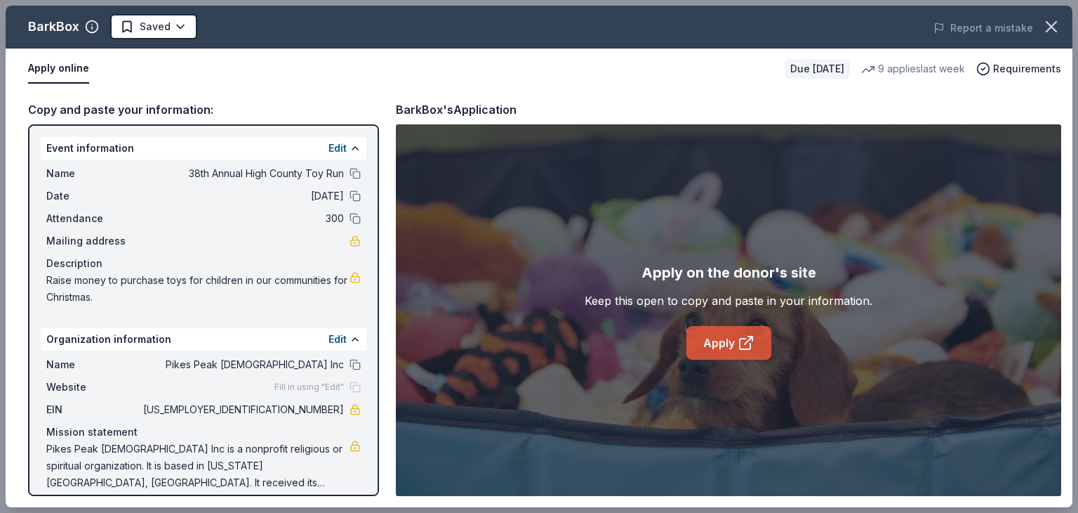
click at [713, 336] on link "Apply" at bounding box center [729, 343] width 85 height 34
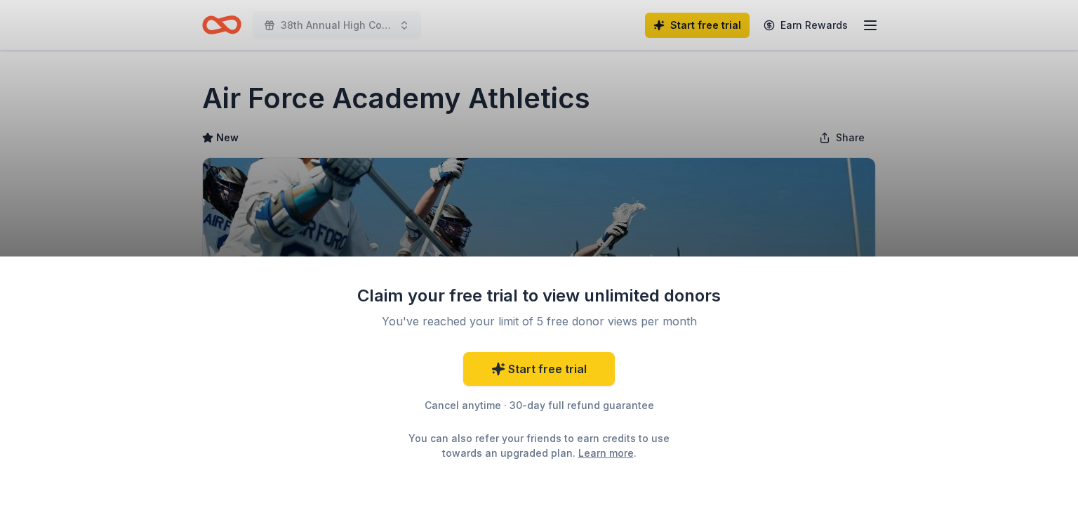
click at [1067, 91] on div "Claim your free trial to view unlimited donors You've reached your limit of 5 f…" at bounding box center [539, 256] width 1078 height 513
click at [949, 164] on div "Claim your free trial to view unlimited donors You've reached your limit of 5 f…" at bounding box center [539, 256] width 1078 height 513
click at [897, 104] on div "Claim your free trial to view unlimited donors You've reached your limit of 5 f…" at bounding box center [539, 256] width 1078 height 513
click at [607, 95] on div "Claim your free trial to view unlimited donors You've reached your limit of 5 f…" at bounding box center [539, 256] width 1078 height 513
